Goal: Transaction & Acquisition: Purchase product/service

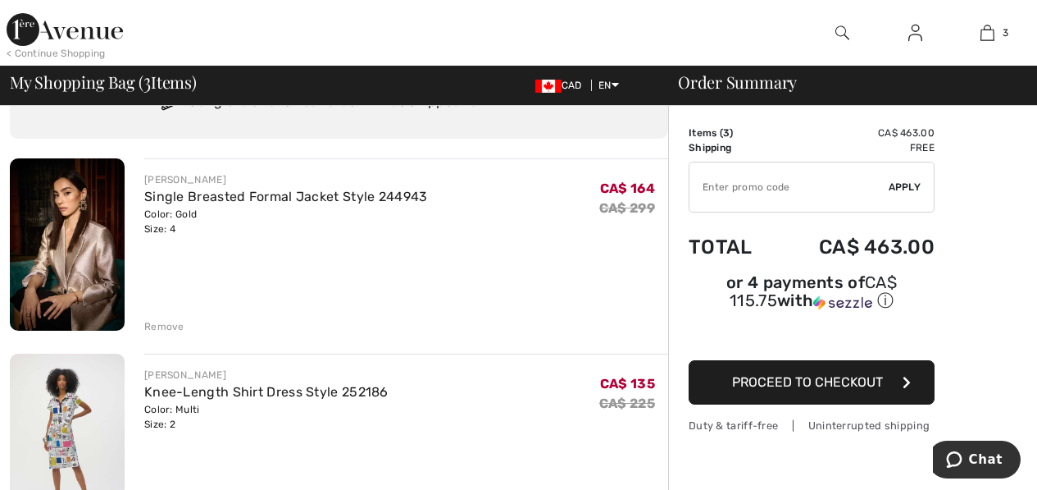
click at [164, 325] on div "Remove" at bounding box center [164, 326] width 40 height 15
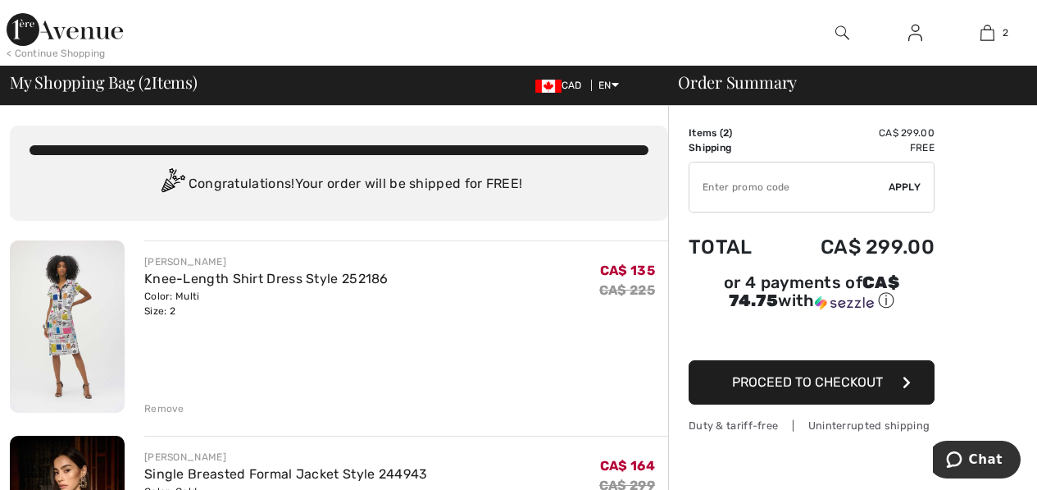
click at [74, 308] on img at bounding box center [67, 326] width 115 height 172
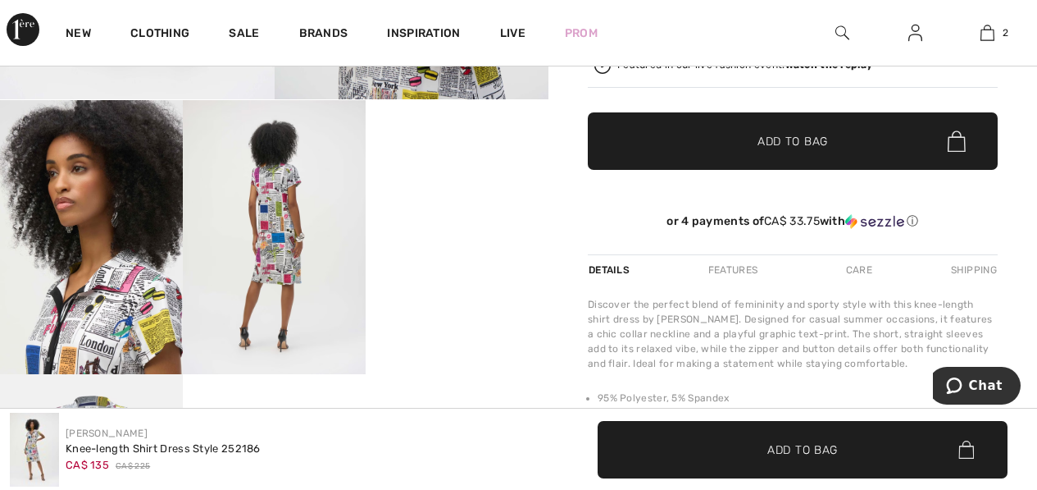
scroll to position [410, 0]
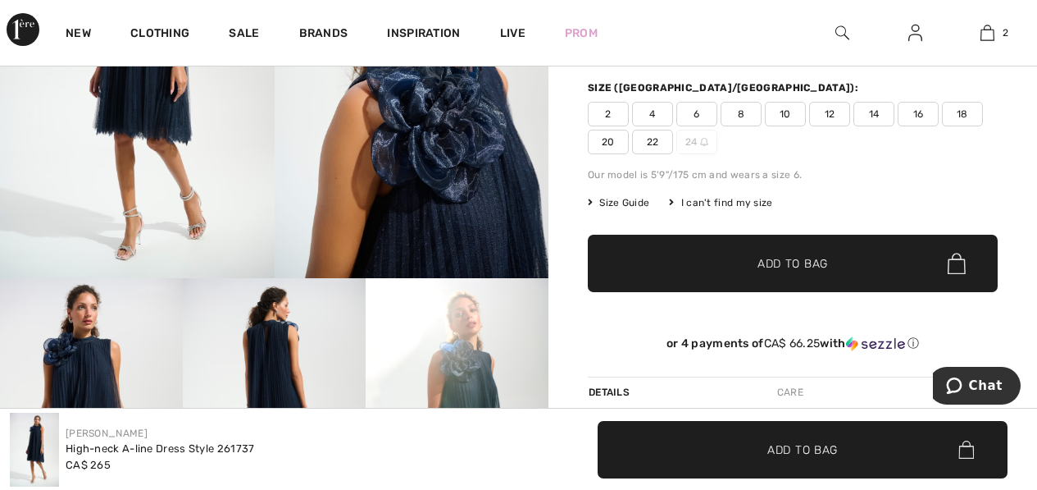
scroll to position [246, 0]
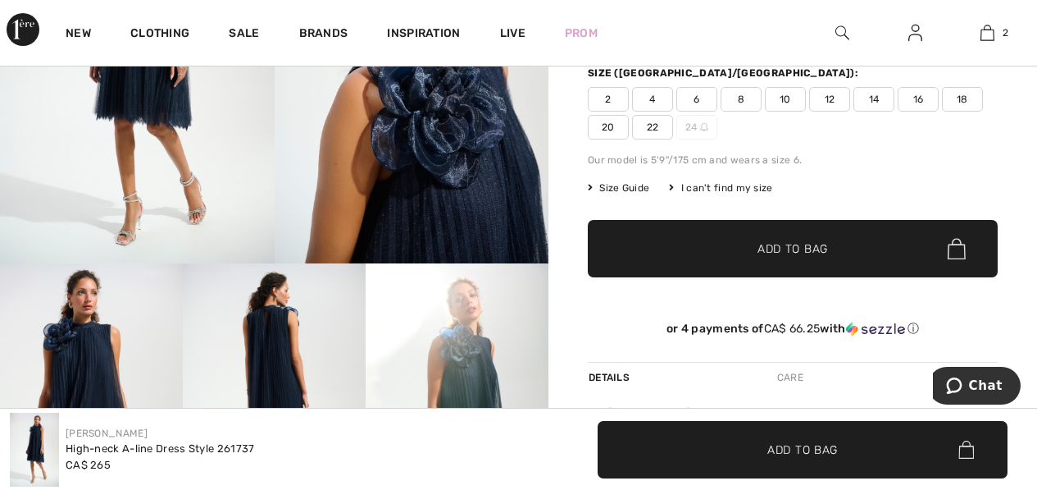
click at [610, 97] on span "2" at bounding box center [608, 99] width 41 height 25
click at [729, 244] on span "✔ Added to Bag" at bounding box center [768, 248] width 100 height 17
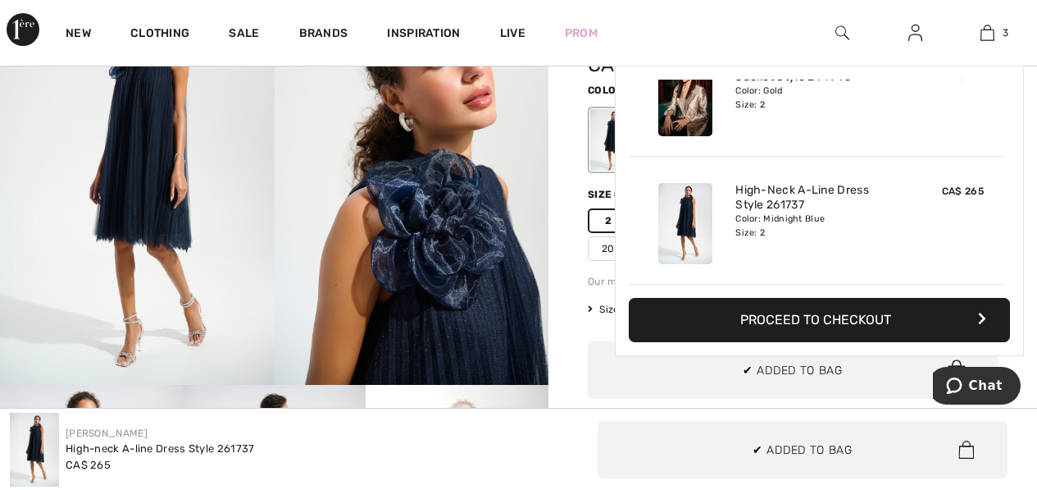
scroll to position [0, 0]
